Goal: Use online tool/utility: Utilize a website feature to perform a specific function

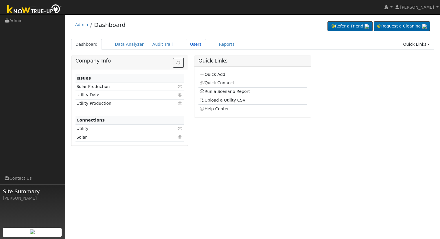
click at [186, 45] on link "Users" at bounding box center [196, 44] width 20 height 11
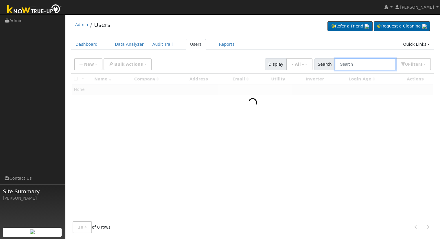
click at [352, 63] on input "text" at bounding box center [364, 64] width 61 height 12
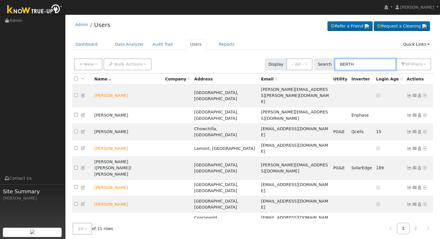
type input "BERTH"
click at [424, 93] on icon at bounding box center [424, 95] width 5 height 4
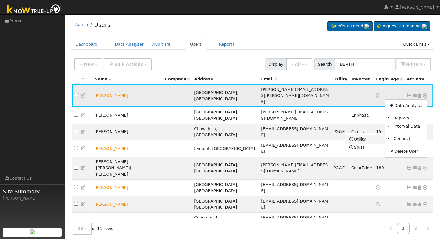
click at [365, 136] on link "Utility" at bounding box center [365, 139] width 40 height 8
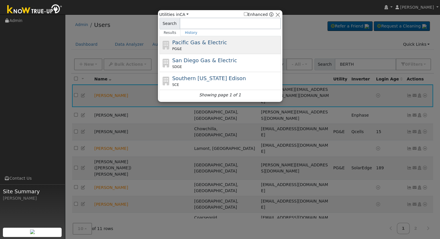
click at [214, 44] on span "Pacific Gas & Electric" at bounding box center [199, 42] width 55 height 6
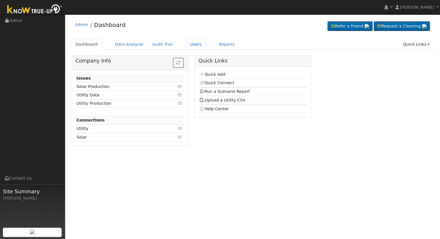
click at [186, 45] on link "Users" at bounding box center [196, 44] width 20 height 11
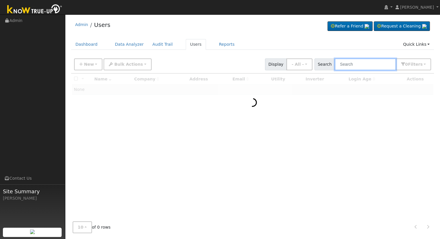
click at [368, 66] on input "text" at bounding box center [364, 64] width 61 height 12
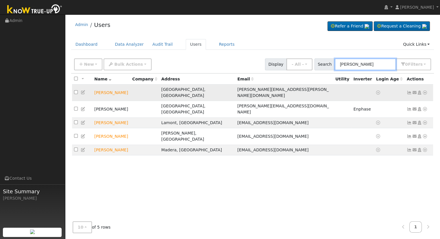
type input "bertha"
click at [425, 90] on icon at bounding box center [424, 92] width 5 height 4
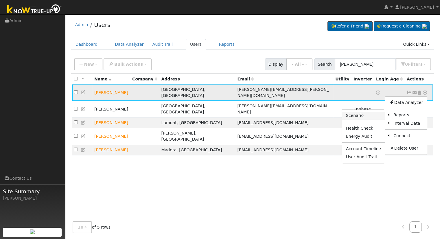
click at [368, 115] on link "Scenario" at bounding box center [363, 116] width 43 height 8
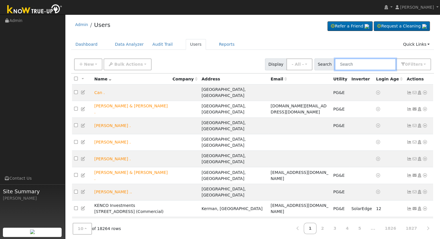
click at [368, 62] on input "text" at bounding box center [364, 64] width 61 height 12
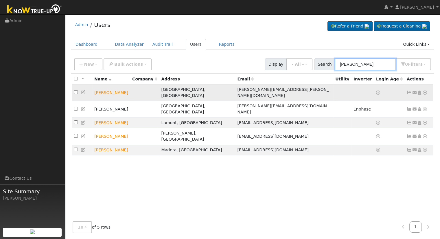
type input "bertha"
click at [426, 90] on icon at bounding box center [424, 92] width 5 height 4
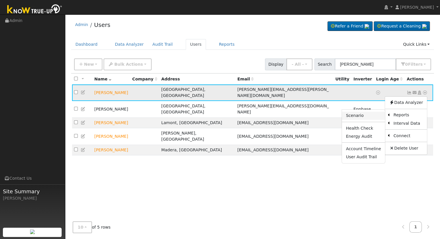
click at [366, 112] on link "Scenario" at bounding box center [363, 116] width 43 height 8
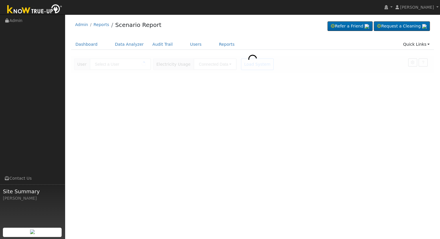
type input "[PERSON_NAME]"
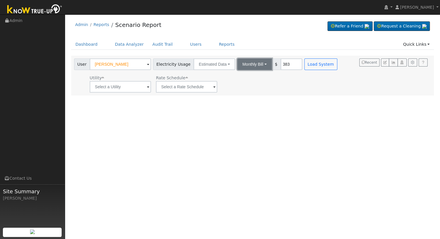
click at [245, 63] on button "Monthly Bill" at bounding box center [254, 64] width 35 height 12
click at [249, 77] on link "Annual Consumption" at bounding box center [246, 77] width 51 height 8
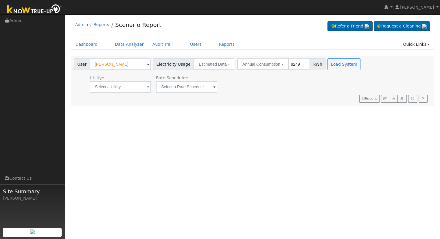
type input "9249"
click at [118, 84] on input "text" at bounding box center [120, 87] width 61 height 12
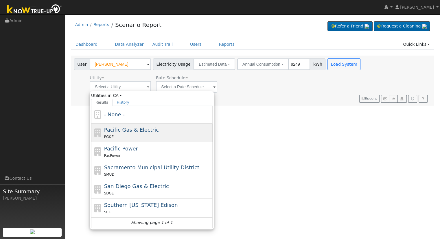
drag, startPoint x: 118, startPoint y: 134, endPoint x: 158, endPoint y: 105, distance: 49.6
click at [118, 134] on div "PG&E" at bounding box center [157, 137] width 107 height 6
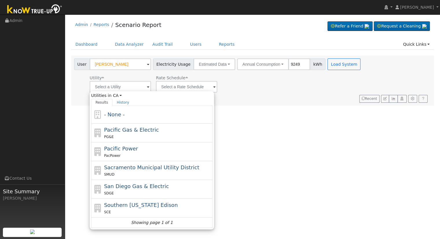
type input "Pacific Gas & Electric"
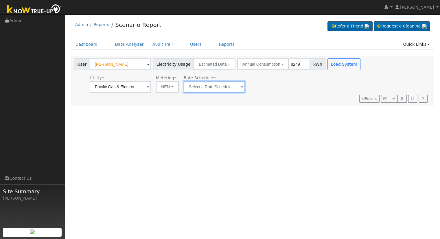
click at [211, 88] on input "text" at bounding box center [214, 87] width 61 height 12
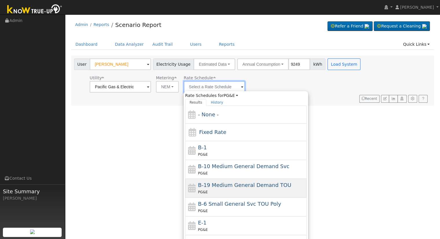
scroll to position [100, 0]
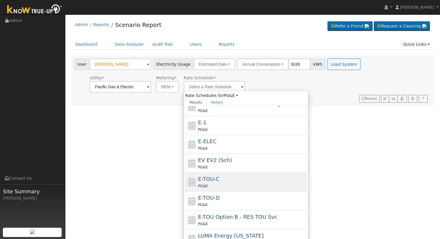
click at [233, 178] on div "E-TOU-C PG&E" at bounding box center [251, 182] width 107 height 14
type input "E-TOU-C"
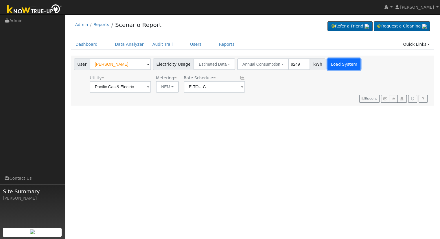
click at [334, 64] on button "Load System" at bounding box center [343, 64] width 33 height 12
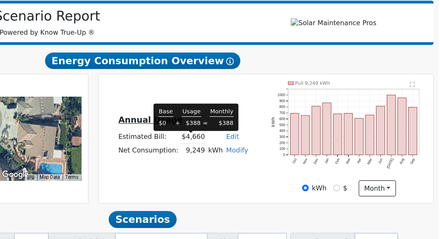
scroll to position [8, 0]
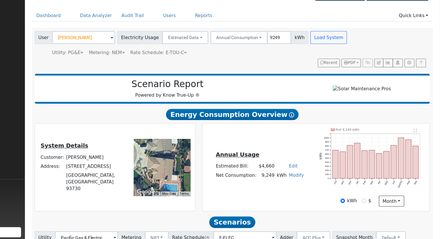
click at [275, 33] on ul "Dashboard Data Analyzer Audit Trail Users Reports Quick Links Quick Add Quick C…" at bounding box center [252, 36] width 363 height 11
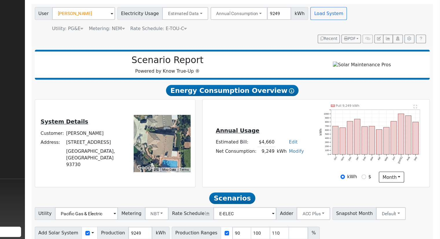
scroll to position [55, 0]
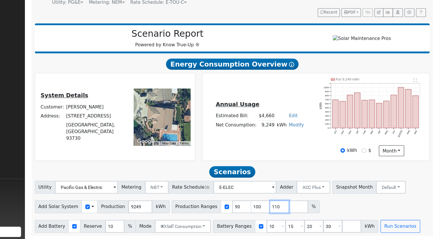
drag, startPoint x: 281, startPoint y: 209, endPoint x: 284, endPoint y: 207, distance: 3.7
click at [286, 209] on input "110" at bounding box center [294, 210] width 17 height 12
click at [286, 207] on input "110" at bounding box center [294, 210] width 17 height 12
type input "1"
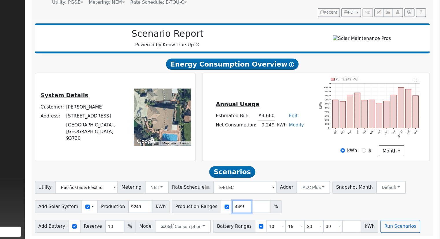
type input "139.074495"
type input "15"
type input "20"
type input "30"
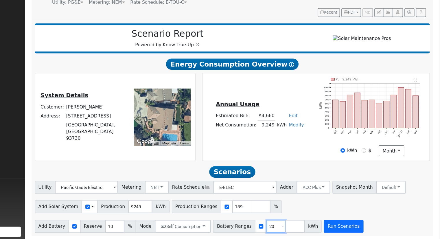
type input "20"
click at [335, 225] on button "Run Scenarios" at bounding box center [353, 227] width 36 height 12
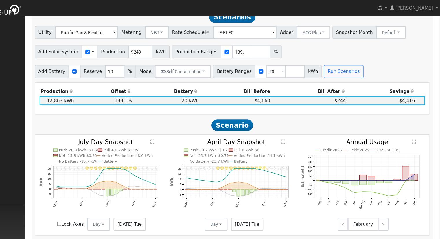
scroll to position [203, 0]
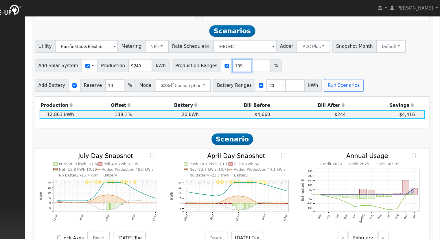
click at [252, 61] on input "139.074495" at bounding box center [260, 60] width 17 height 12
type input "138.306844"
click at [339, 77] on button "Run Scenarios" at bounding box center [353, 77] width 36 height 12
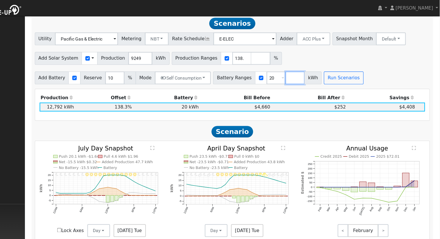
click at [300, 72] on input "number" at bounding box center [308, 70] width 17 height 12
type input "0"
type input "20"
click at [358, 71] on button "Run Scenarios" at bounding box center [370, 70] width 36 height 12
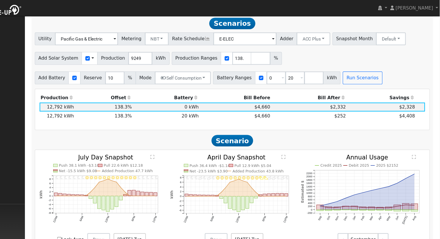
scroll to position [105, 0]
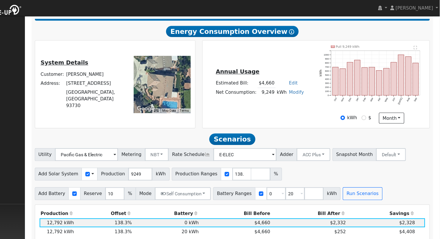
click at [120, 51] on div "System Details Customer: [PERSON_NAME] Address: [STREET_ADDRESS] To navigate th…" at bounding box center [146, 76] width 143 height 71
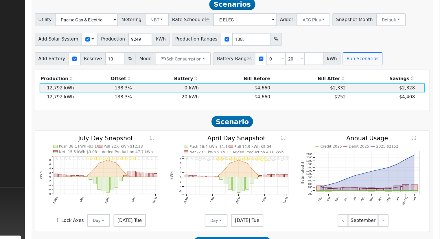
scroll to position [212, 0]
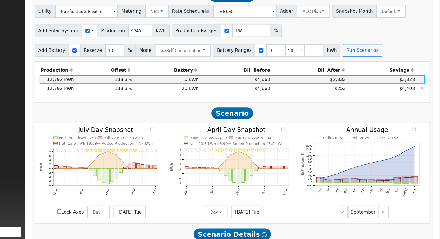
click at [216, 106] on td "20 kWh" at bounding box center [193, 103] width 60 height 8
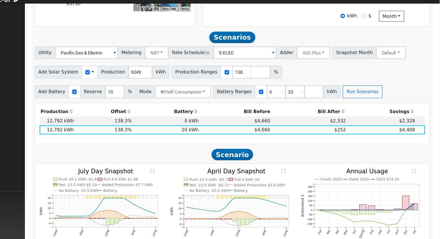
scroll to position [185, 0]
